Goal: Information Seeking & Learning: Learn about a topic

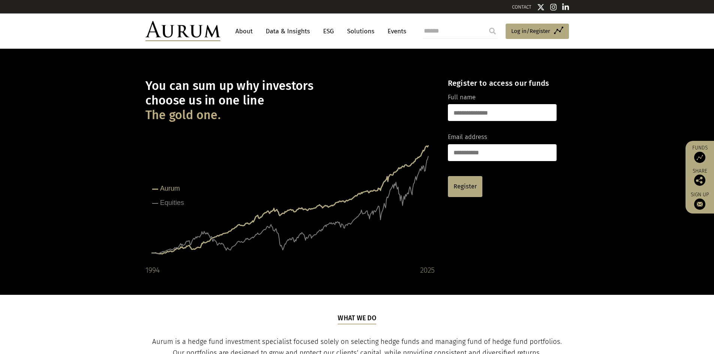
click at [305, 27] on link "Data & Insights" at bounding box center [288, 31] width 52 height 14
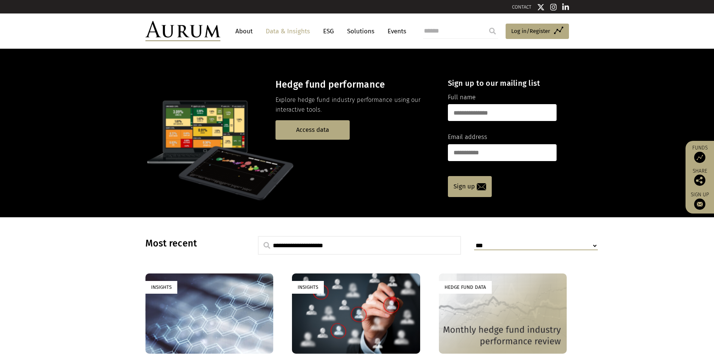
drag, startPoint x: 307, startPoint y: 128, endPoint x: 299, endPoint y: 187, distance: 59.9
click at [307, 128] on link "Access data" at bounding box center [313, 129] width 74 height 19
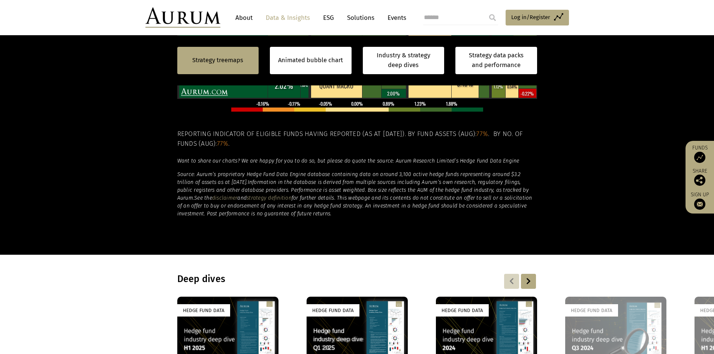
scroll to position [450, 0]
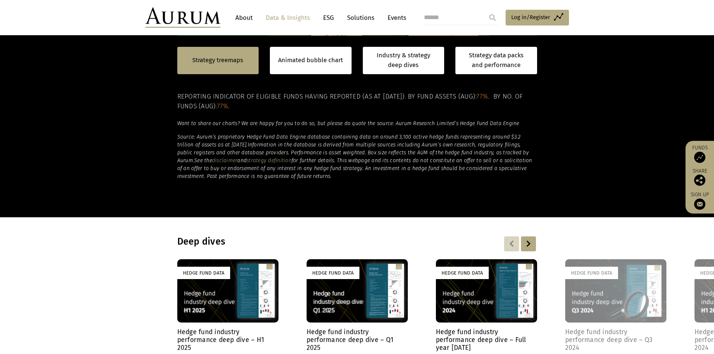
click at [222, 302] on div "Hedge Fund Data" at bounding box center [227, 290] width 101 height 63
